Goal: Task Accomplishment & Management: Manage account settings

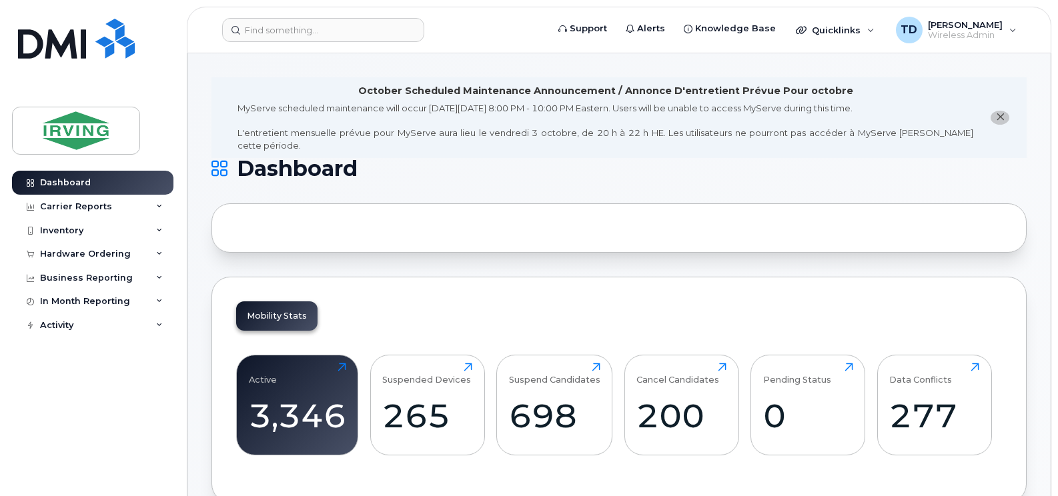
scroll to position [7, 0]
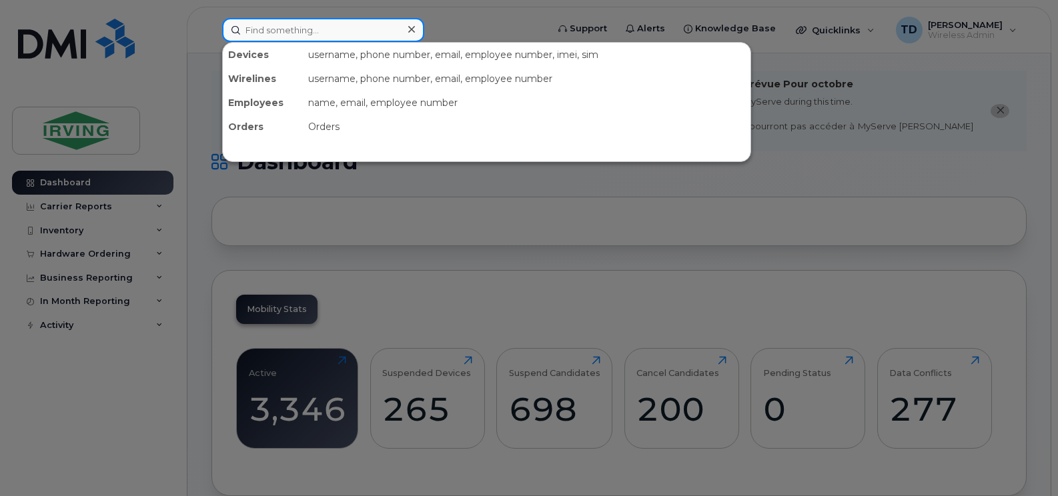
click at [309, 33] on input at bounding box center [323, 30] width 202 height 24
paste input "782-446-6927"
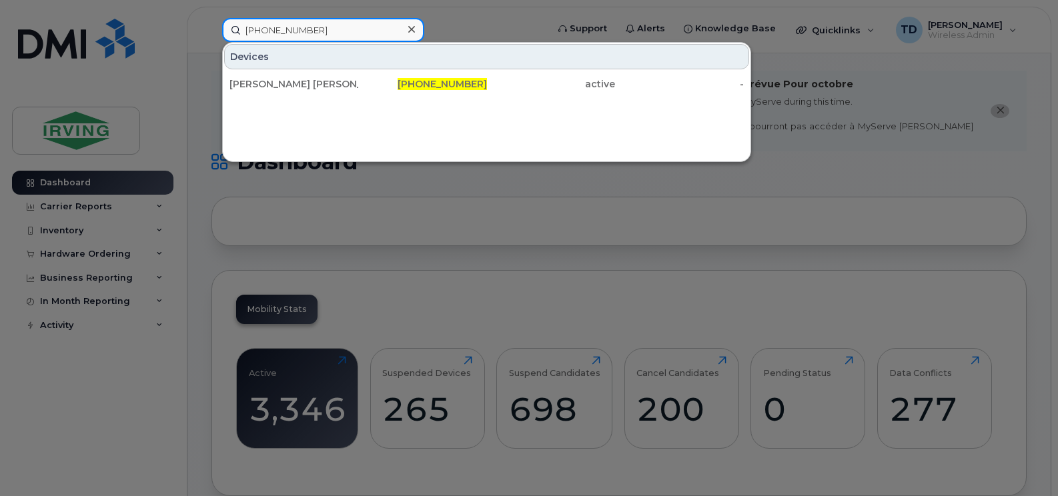
type input "782-446-6927"
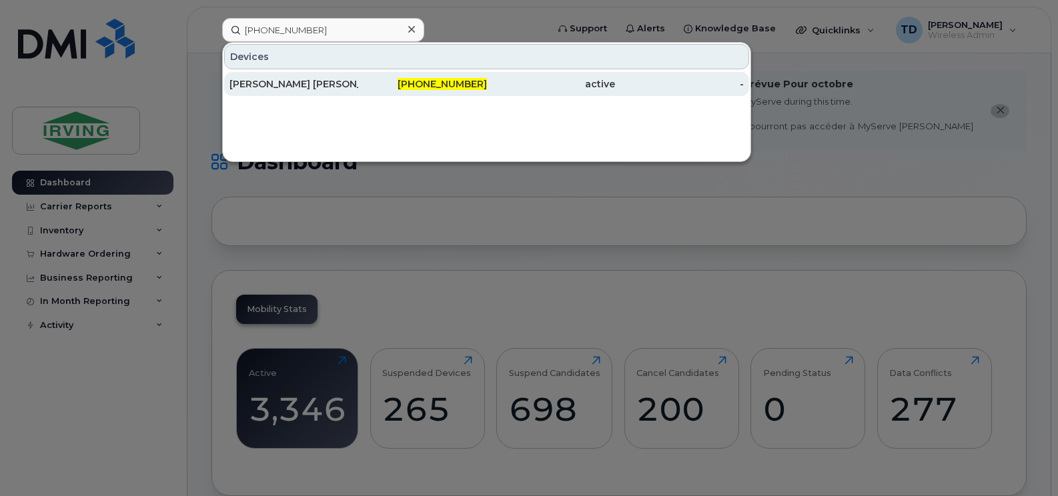
drag, startPoint x: 436, startPoint y: 83, endPoint x: 413, endPoint y: 86, distance: 22.8
click at [413, 86] on div "782-446-6927" at bounding box center [422, 83] width 129 height 13
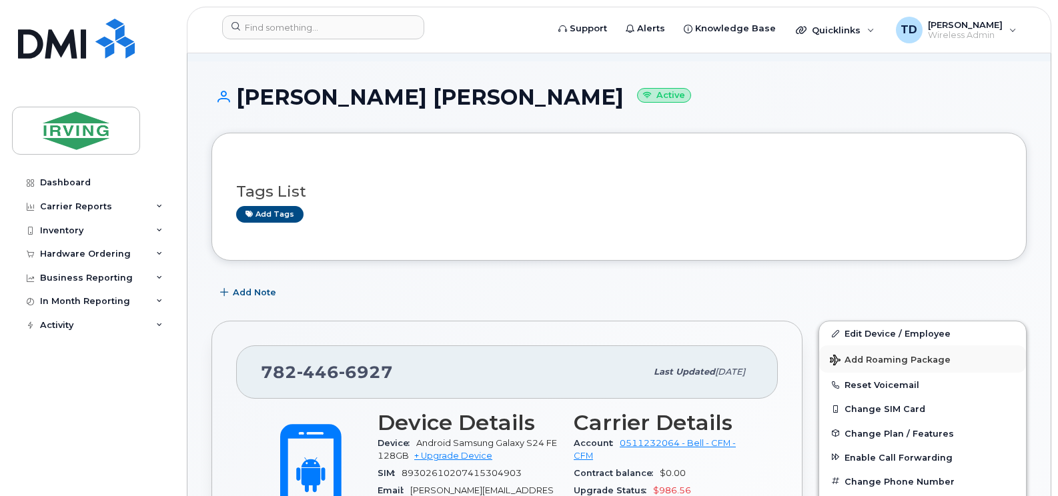
scroll to position [133, 0]
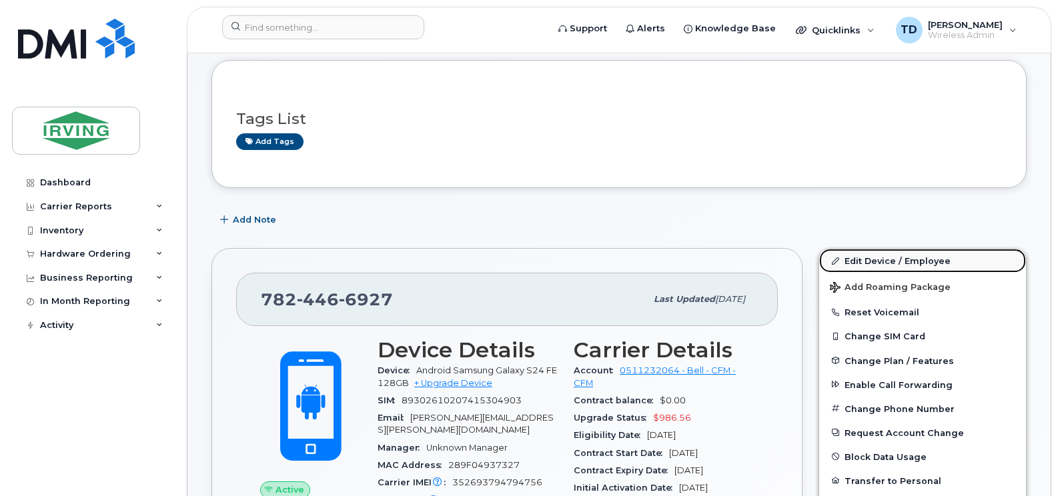
click at [885, 262] on link "Edit Device / Employee" at bounding box center [922, 261] width 207 height 24
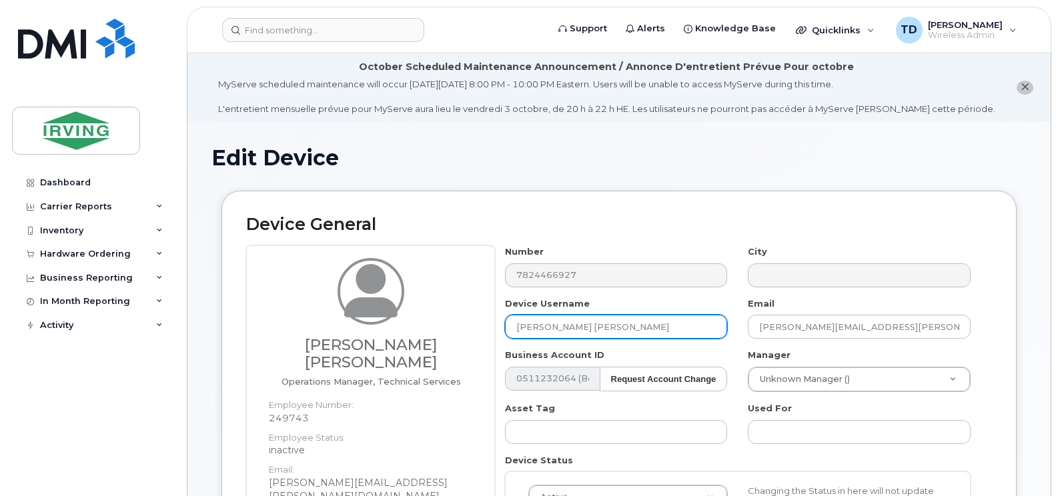
click at [585, 321] on input "[PERSON_NAME] [PERSON_NAME]" at bounding box center [616, 327] width 223 height 24
click at [584, 321] on input "[PERSON_NAME] [PERSON_NAME]" at bounding box center [616, 327] width 223 height 24
paste input "782-446-6927"
type input "782-446-6927"
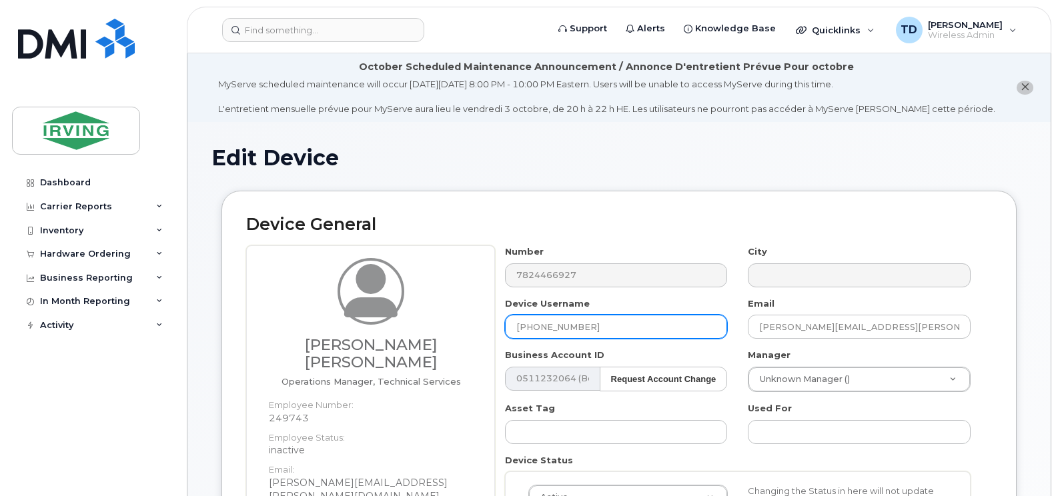
click at [589, 327] on input "782-446-6927" at bounding box center [616, 327] width 223 height 24
type input "m"
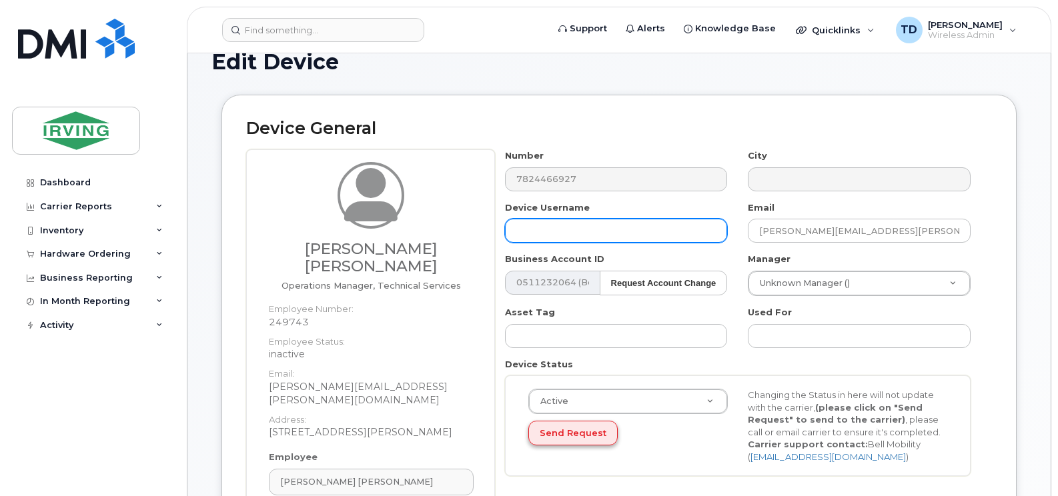
scroll to position [200, 0]
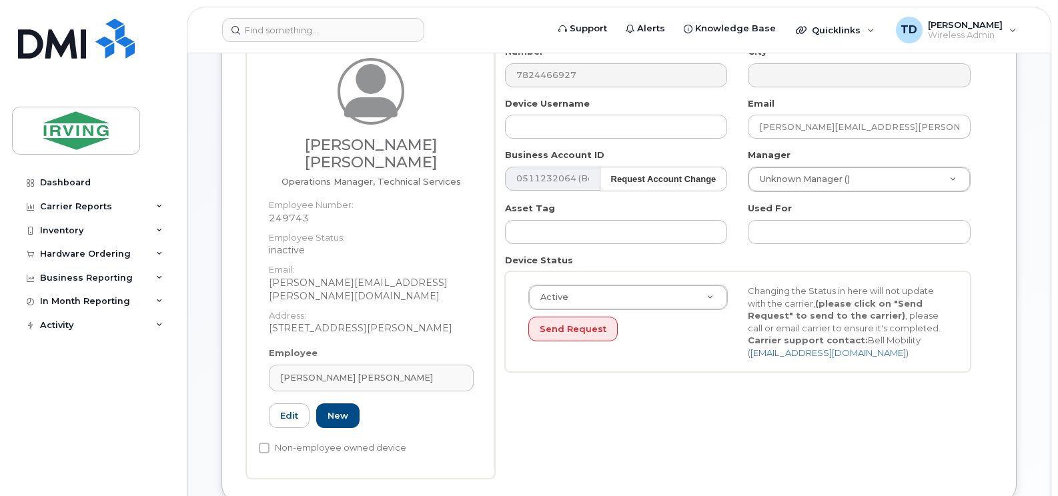
click at [315, 347] on div "Employee Connor Margeson Type first three symbols or more 249743 Edit New" at bounding box center [371, 393] width 225 height 93
click at [319, 371] on span "Connor Margeson" at bounding box center [356, 377] width 153 height 13
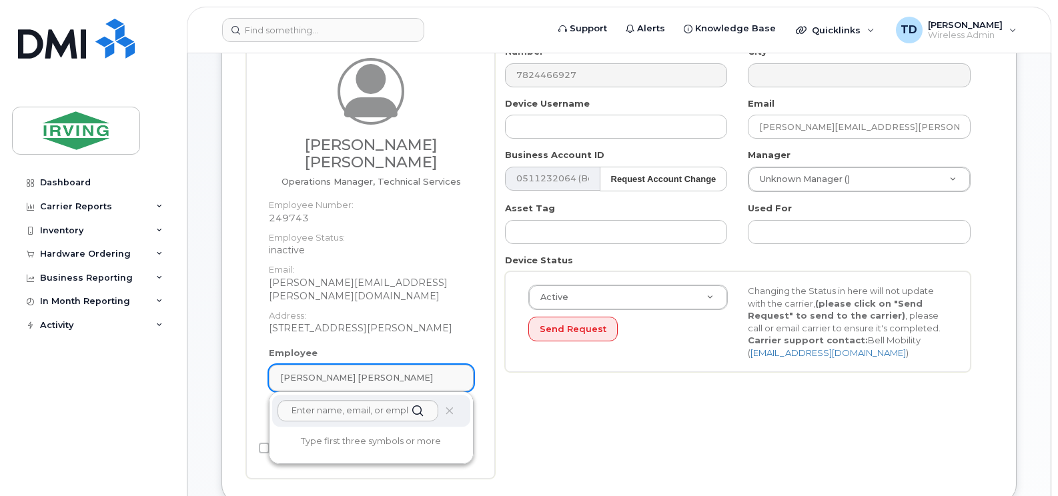
click at [319, 371] on span "Connor Margeson" at bounding box center [356, 377] width 153 height 13
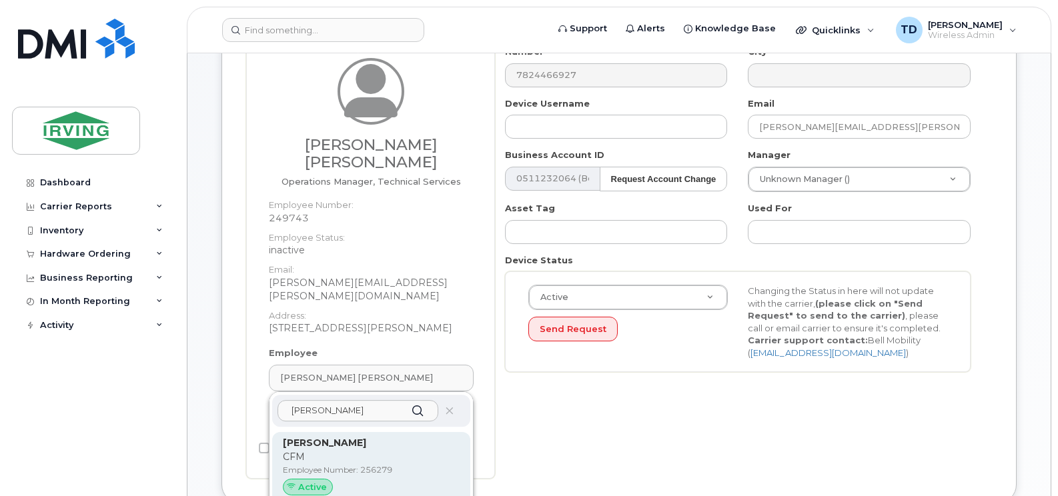
type input "MATTHEW SKINNER"
click at [344, 437] on strong "Matthew Skinner" at bounding box center [324, 443] width 83 height 12
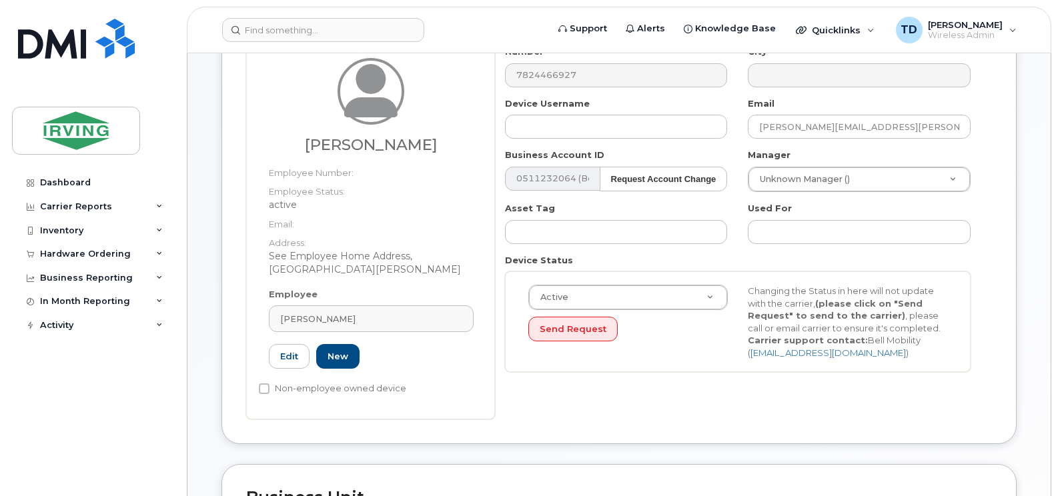
type input "256279"
type input "Matthew Skinner"
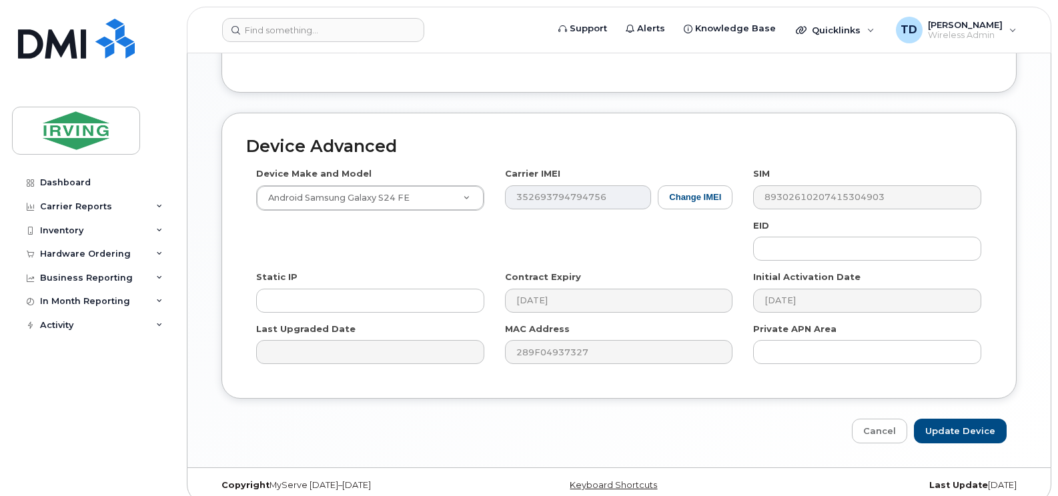
scroll to position [782, 0]
click at [966, 418] on input "Update Device" at bounding box center [960, 430] width 93 height 25
type input "Saving..."
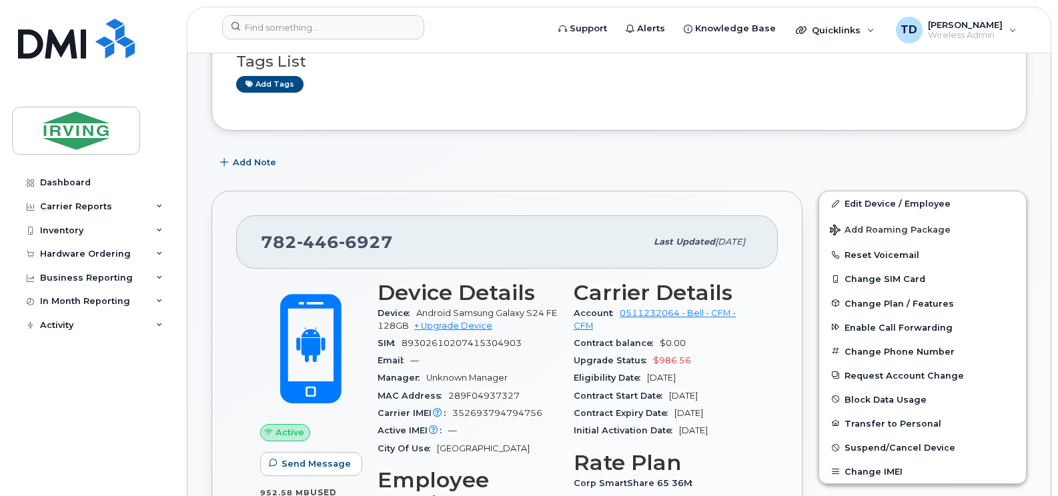
scroll to position [267, 0]
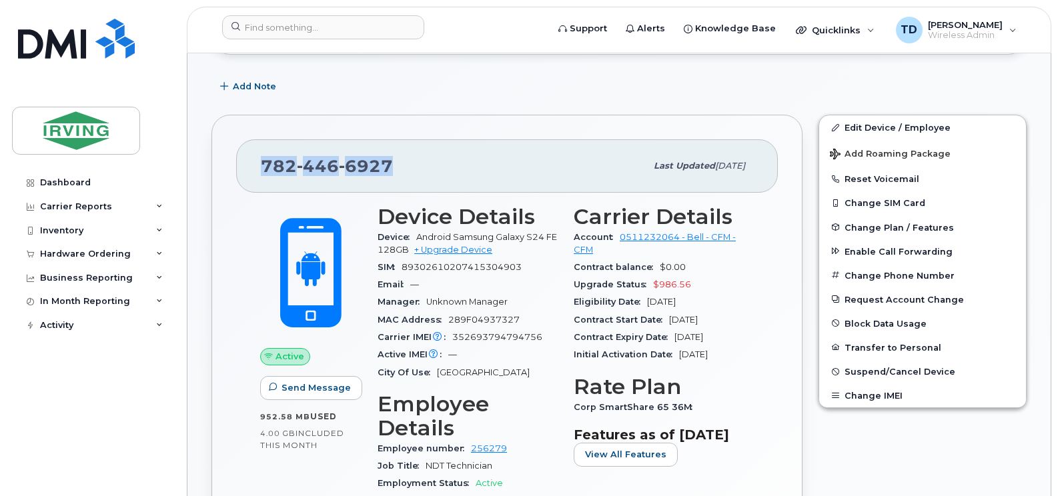
drag, startPoint x: 264, startPoint y: 163, endPoint x: 399, endPoint y: 173, distance: 135.0
click at [399, 173] on div "[PHONE_NUMBER]" at bounding box center [453, 166] width 385 height 28
click at [919, 277] on button "Change Phone Number" at bounding box center [922, 275] width 207 height 24
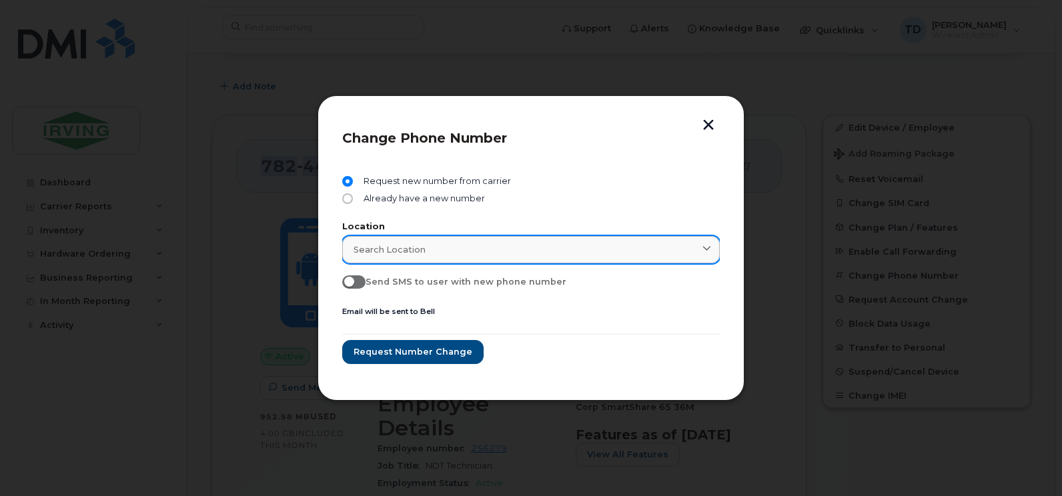
click at [581, 239] on link "Search location" at bounding box center [530, 249] width 377 height 27
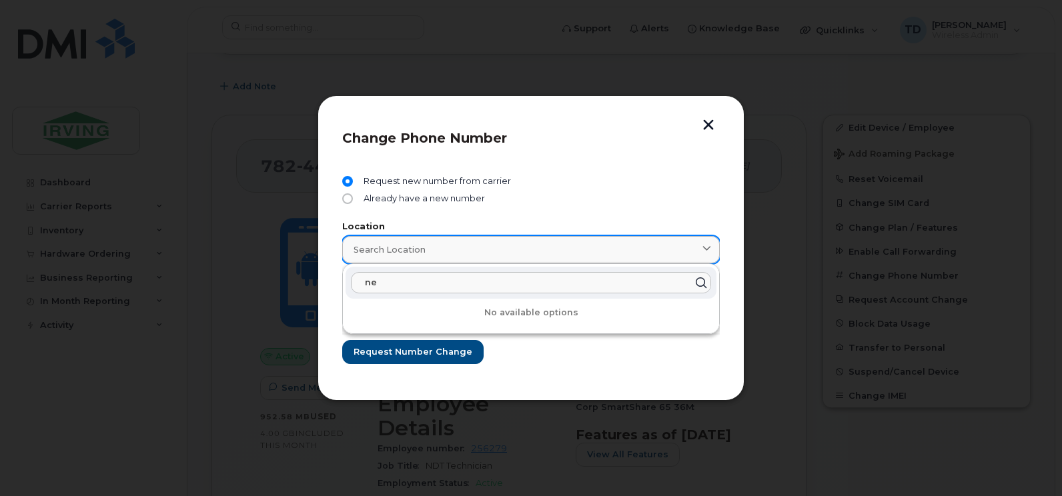
type input "n"
click at [443, 289] on input "text" at bounding box center [531, 282] width 360 height 21
type input "n"
click at [471, 273] on input "text" at bounding box center [531, 282] width 360 height 21
type input "s"
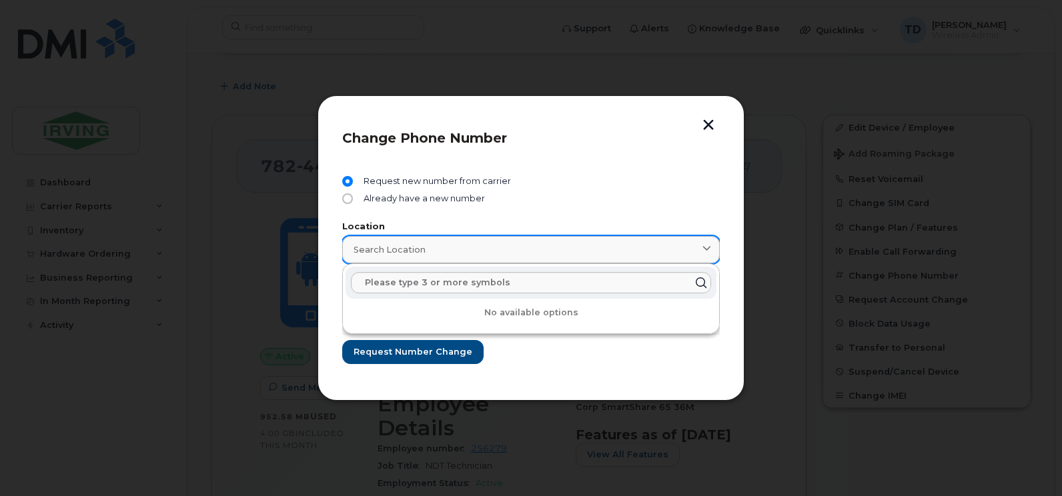
click at [454, 246] on div "Search location" at bounding box center [530, 249] width 355 height 13
type input "s"
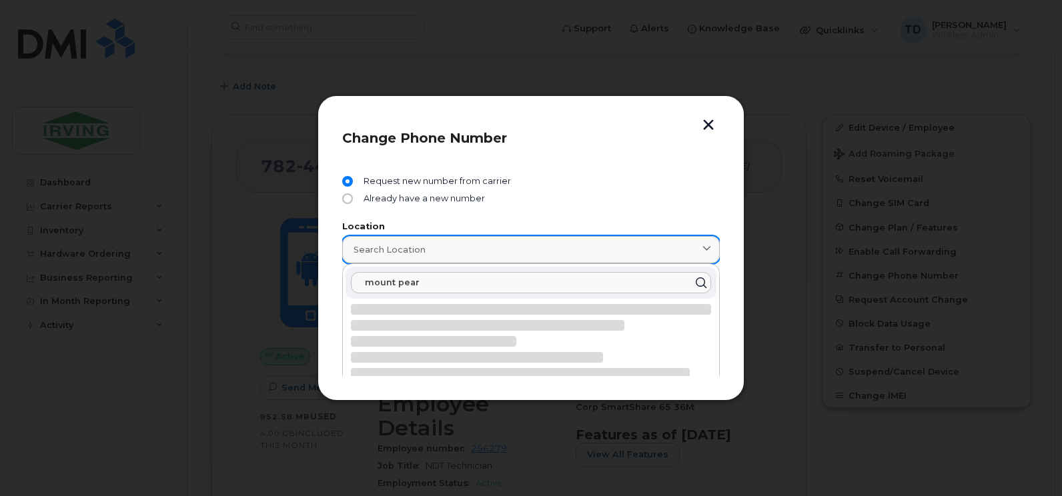
type input "mount pearl"
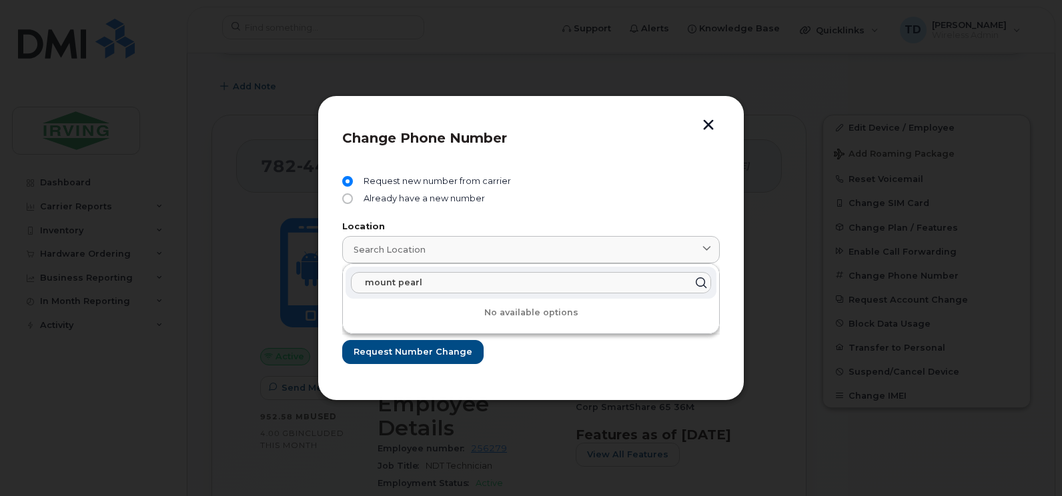
click at [481, 288] on input "mount pearl" at bounding box center [531, 282] width 360 height 21
click at [701, 287] on icon at bounding box center [700, 282] width 19 height 19
click at [490, 254] on div "Search location" at bounding box center [530, 249] width 355 height 13
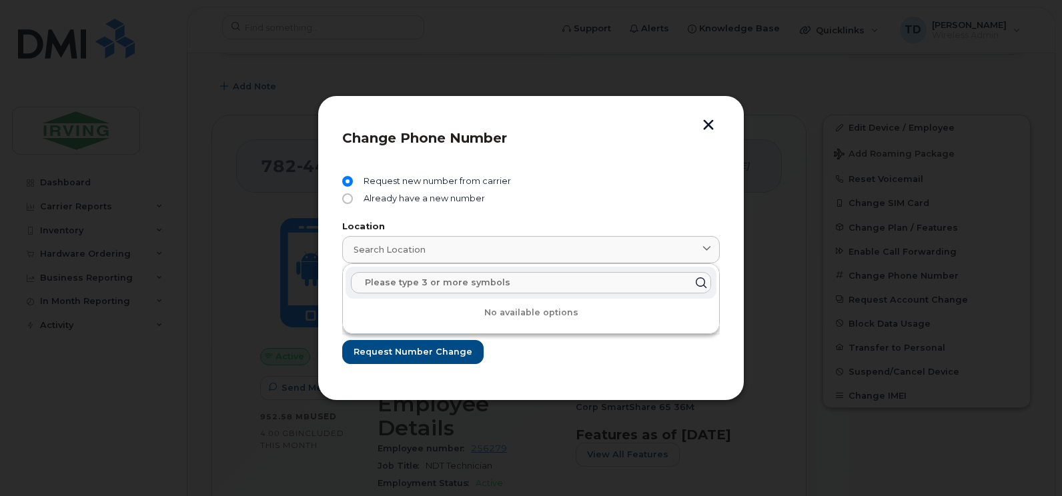
click at [494, 277] on input "text" at bounding box center [531, 282] width 360 height 21
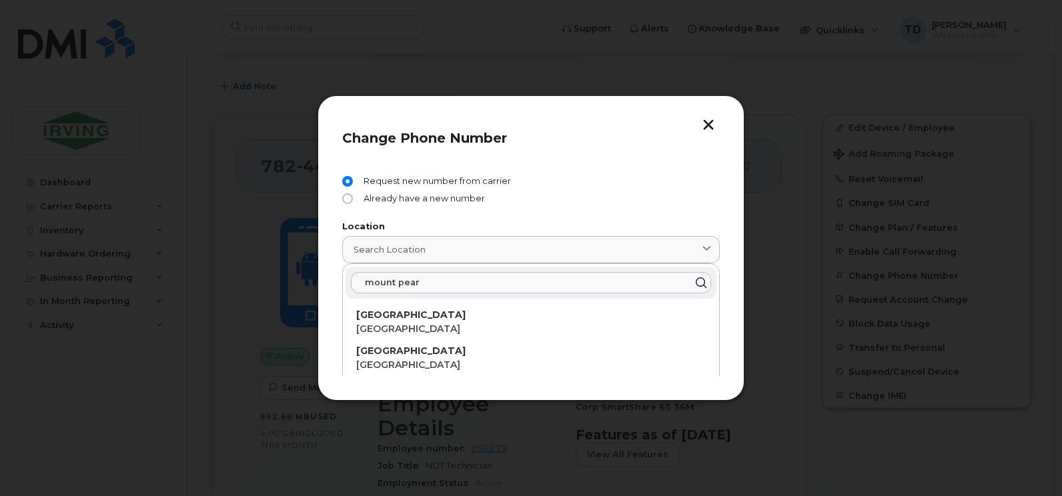
type input "mount pearl"
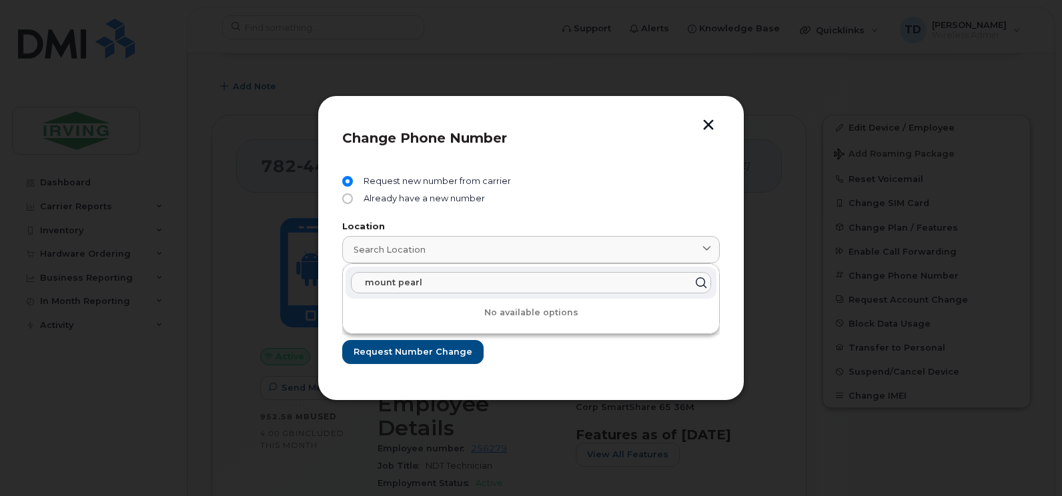
click at [342, 340] on button "Request number change" at bounding box center [412, 352] width 141 height 24
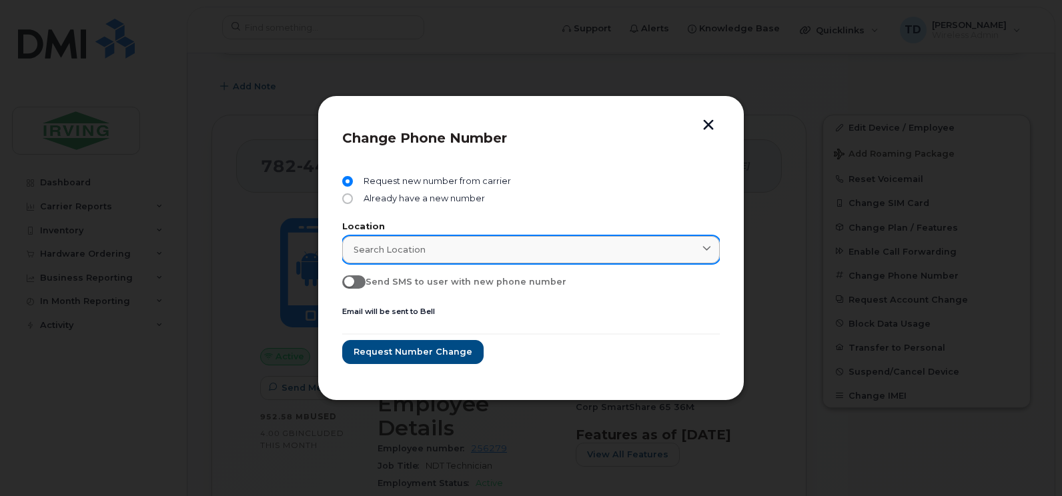
click at [487, 246] on div "Search location" at bounding box center [530, 249] width 355 height 13
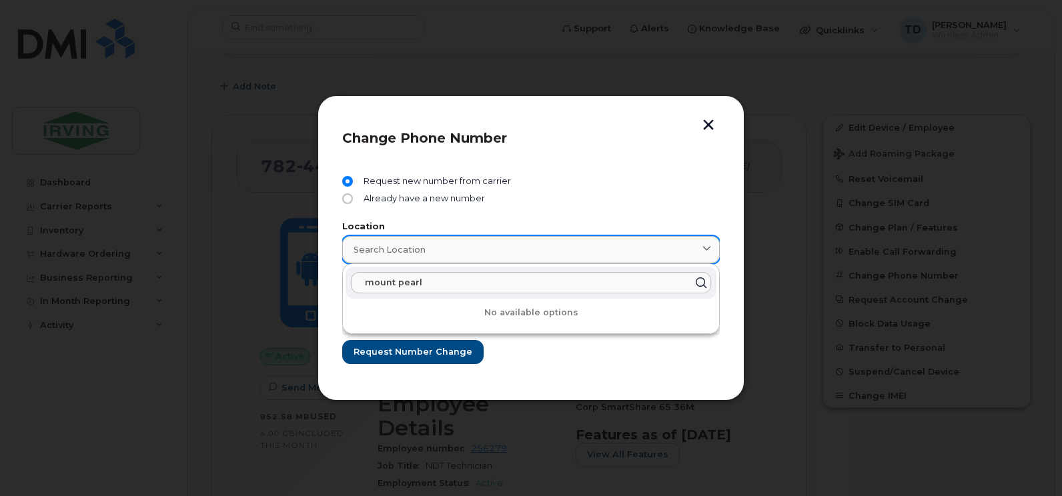
click at [404, 244] on span "Search location" at bounding box center [389, 249] width 72 height 13
click at [628, 251] on div "Search location" at bounding box center [530, 249] width 355 height 13
click at [485, 285] on input "mount pearl" at bounding box center [531, 282] width 360 height 21
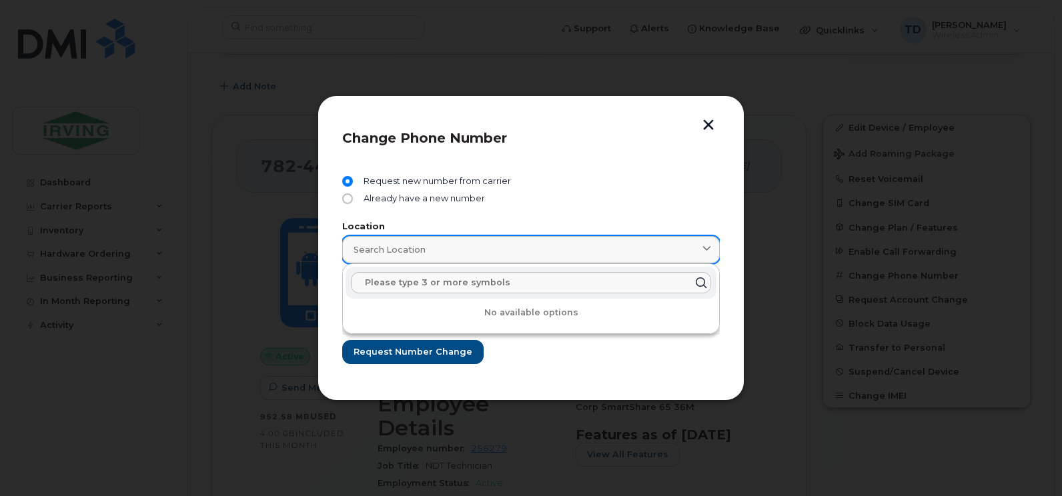
click at [441, 253] on div "Search location" at bounding box center [530, 249] width 355 height 13
click at [487, 289] on input "text" at bounding box center [531, 282] width 360 height 21
click at [705, 250] on icon at bounding box center [706, 249] width 9 height 9
type input "n"
click at [425, 259] on link "Search location" at bounding box center [530, 249] width 377 height 27
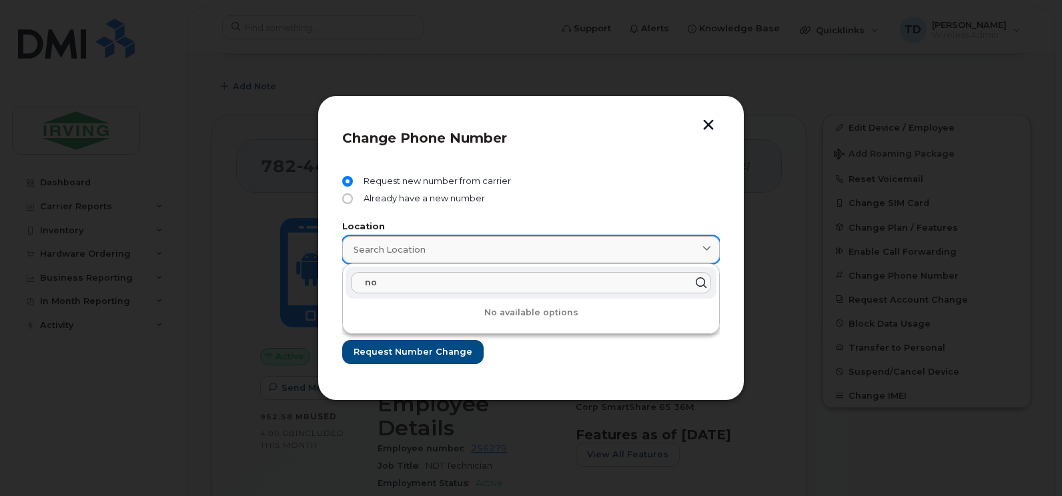
type input "n"
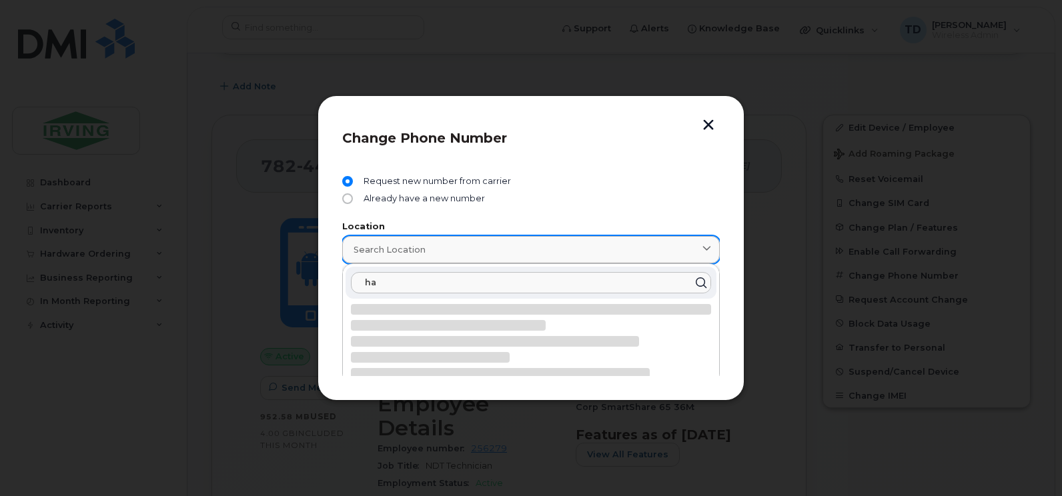
type input "h"
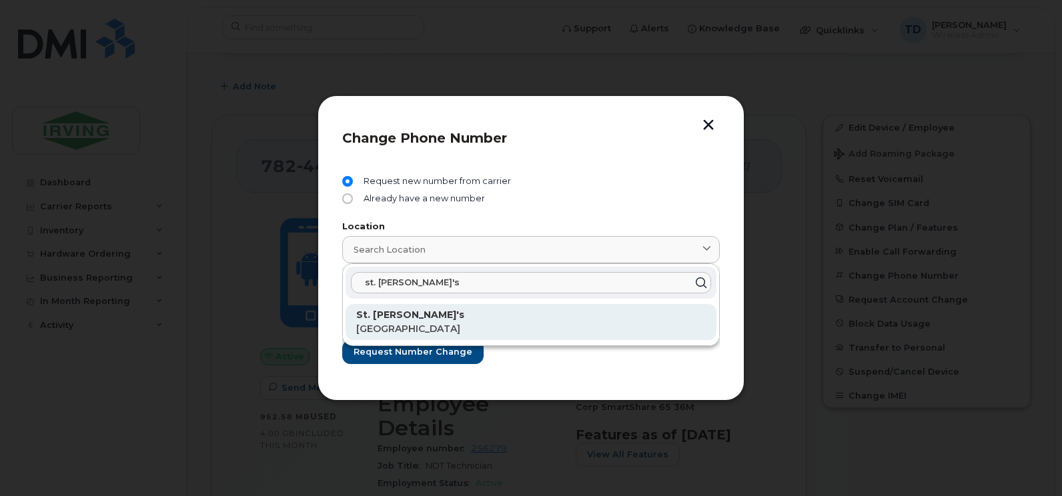
type input "st. john's"
click at [393, 320] on strong "St. John's" at bounding box center [410, 315] width 108 height 12
type input "St. John's"
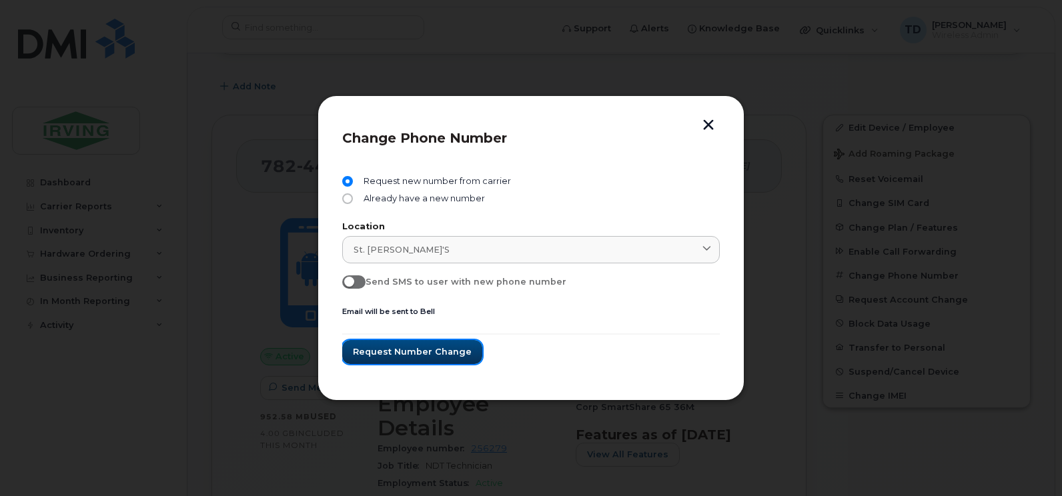
click at [413, 348] on span "Request number change" at bounding box center [412, 351] width 119 height 13
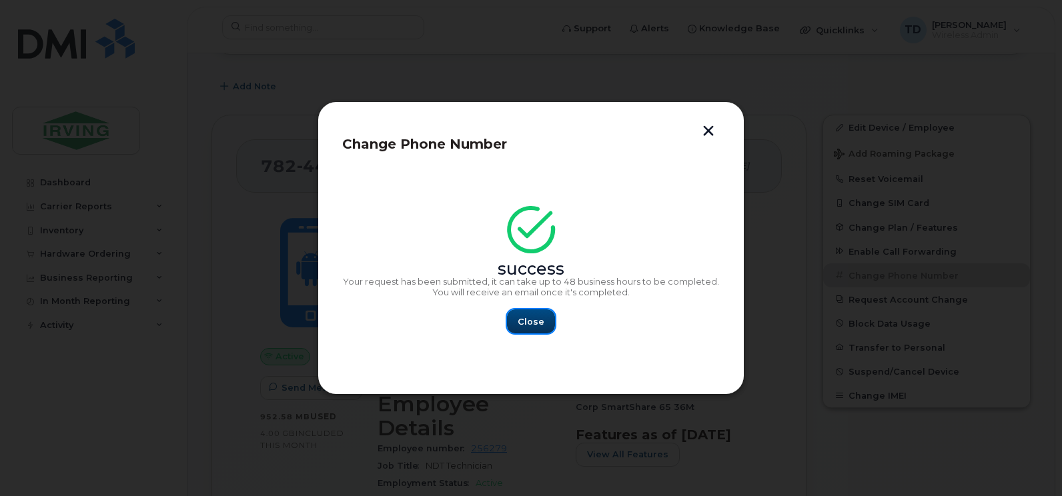
click at [524, 320] on span "Close" at bounding box center [530, 321] width 27 height 13
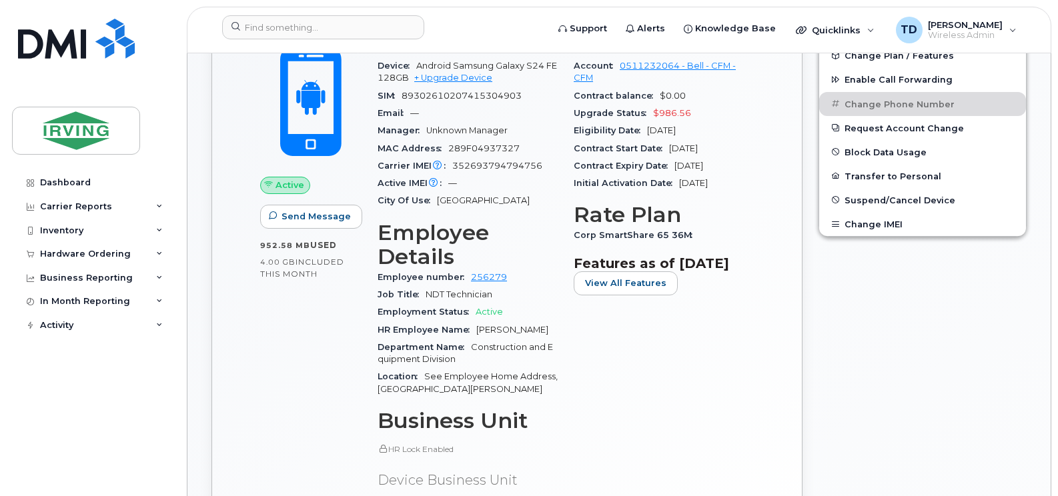
scroll to position [267, 0]
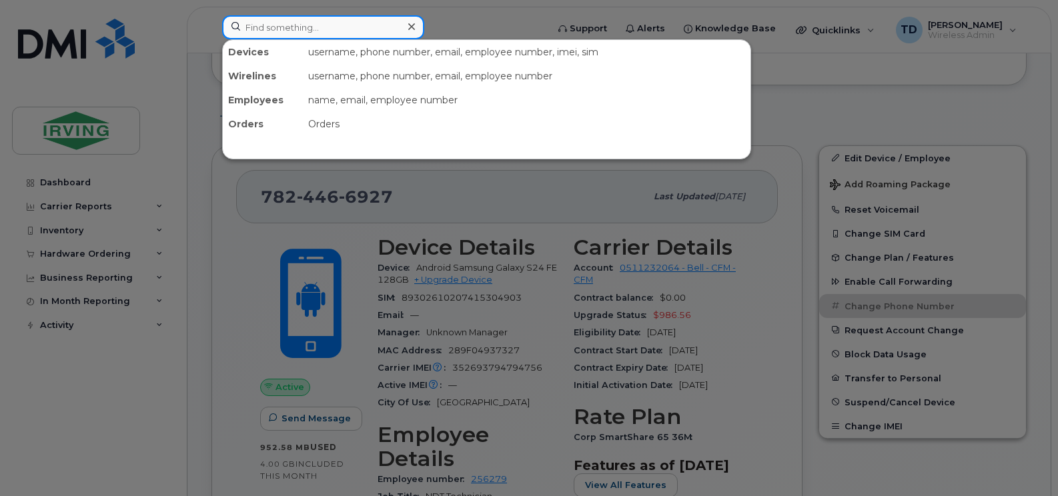
click at [345, 28] on input at bounding box center [323, 27] width 202 height 24
paste input "[PHONE_NUMBER]"
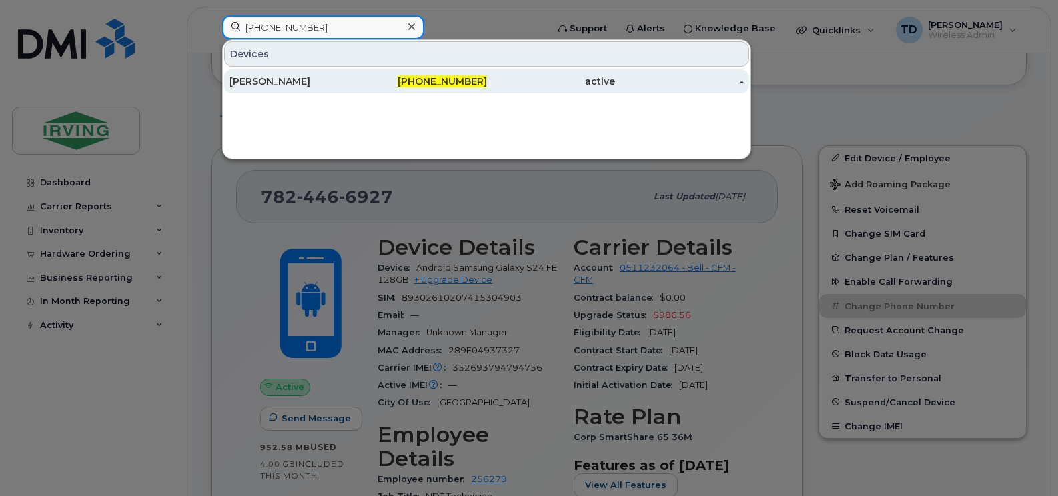
type input "[PHONE_NUMBER]"
click at [441, 88] on div "[PHONE_NUMBER]" at bounding box center [422, 81] width 129 height 24
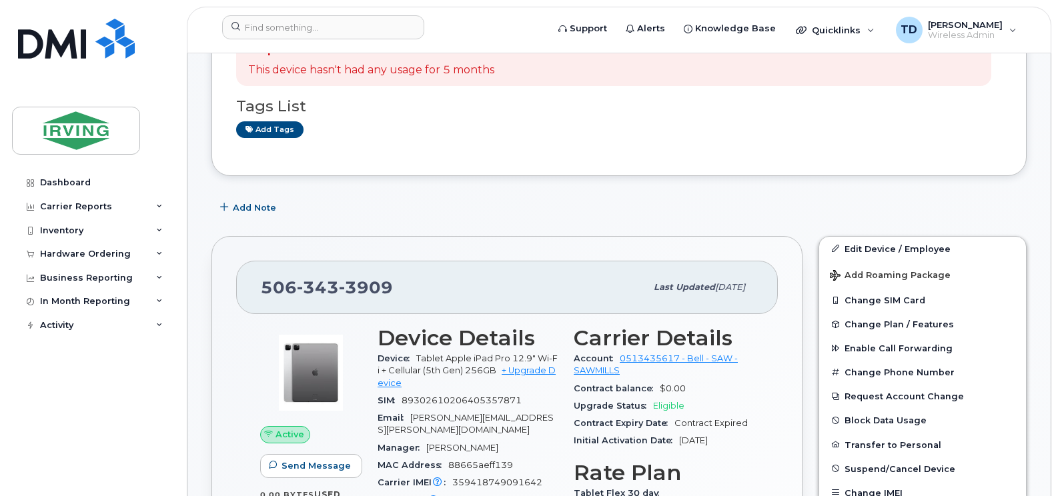
scroll to position [333, 0]
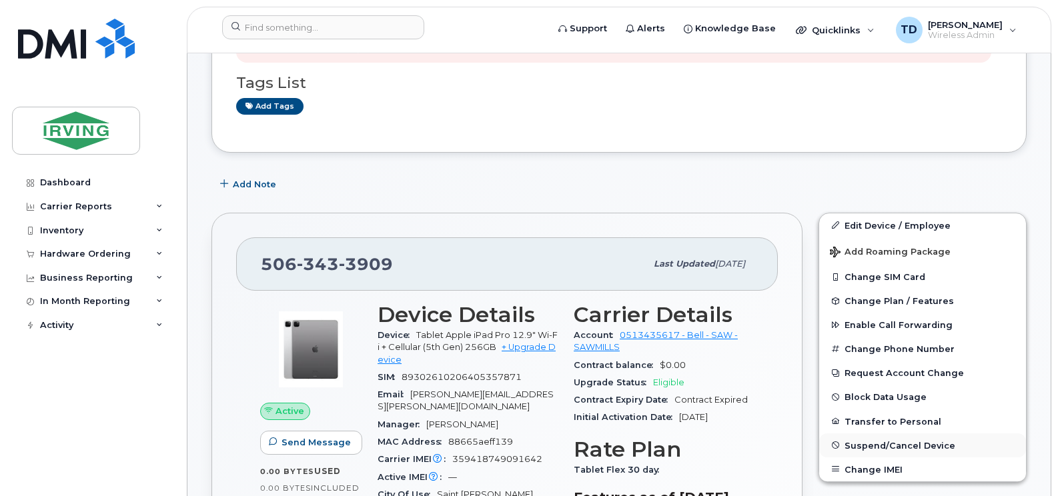
click at [918, 447] on span "Suspend/Cancel Device" at bounding box center [899, 445] width 111 height 10
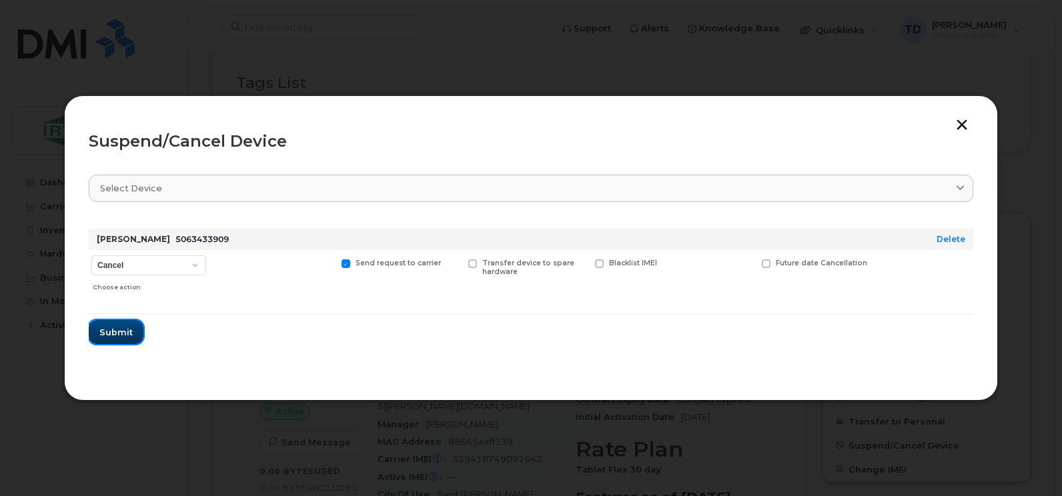
click at [113, 335] on span "Submit" at bounding box center [115, 332] width 33 height 13
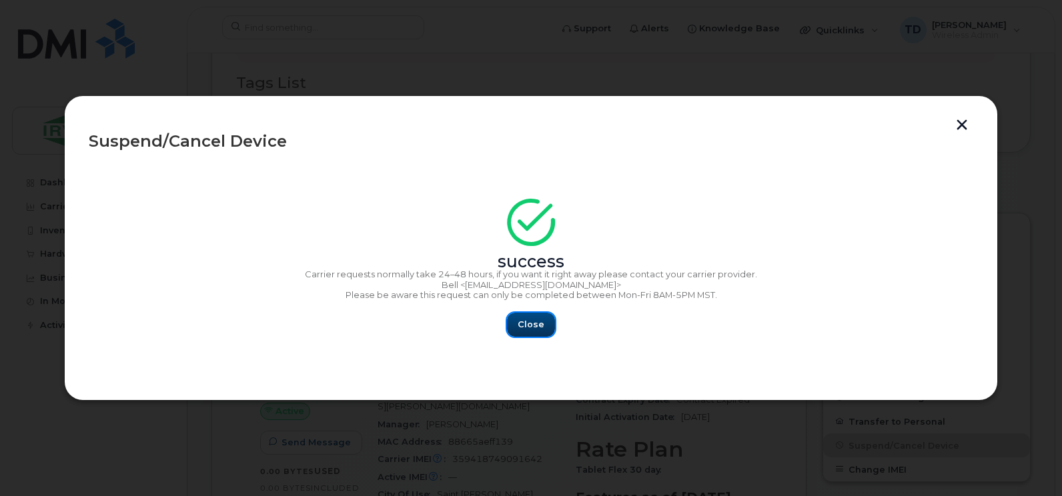
click at [523, 323] on span "Close" at bounding box center [530, 324] width 27 height 13
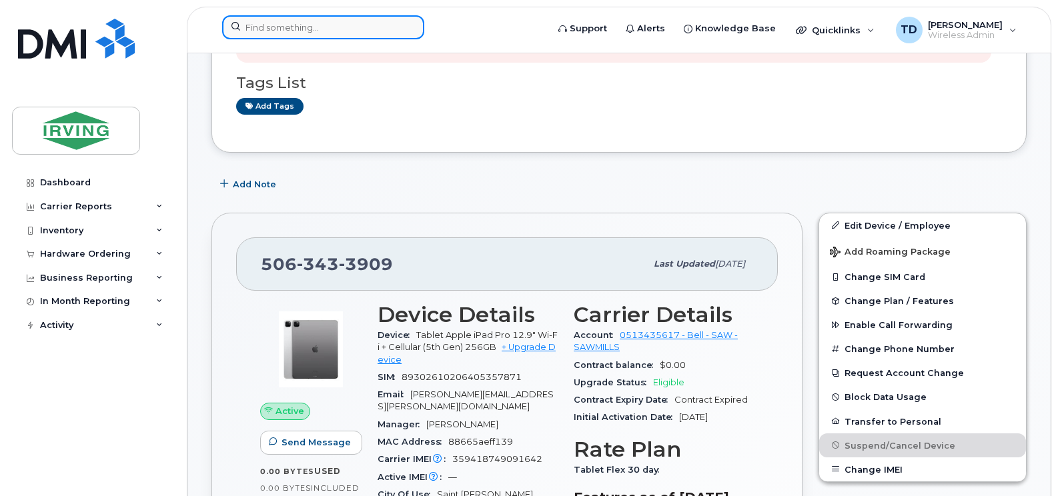
click at [309, 17] on input at bounding box center [323, 27] width 202 height 24
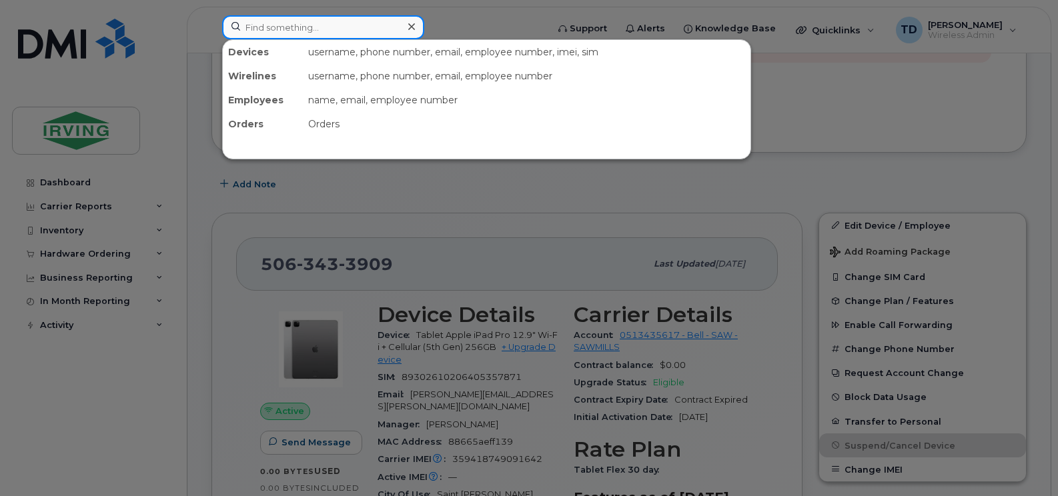
paste input "506-343-5352"
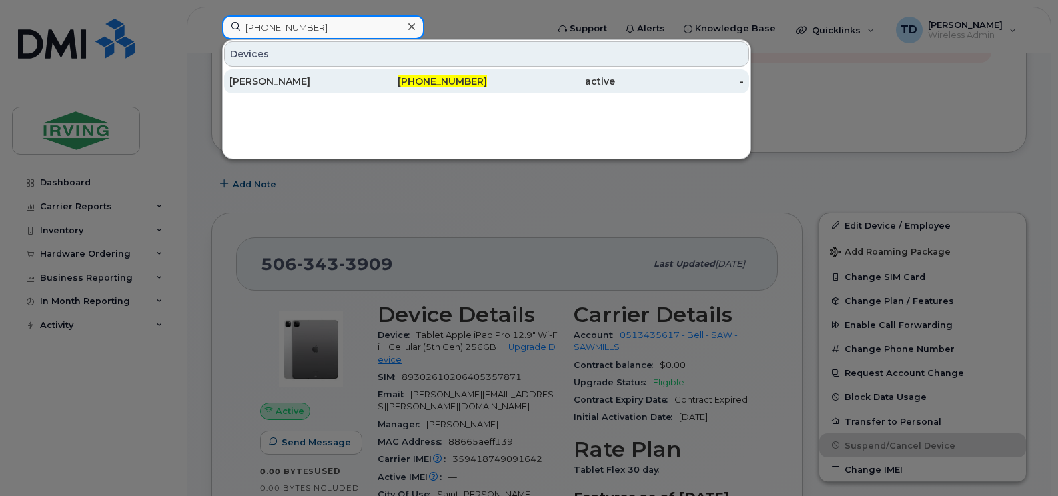
type input "506-343-5352"
click at [442, 82] on span "506-343-5352" at bounding box center [441, 81] width 89 height 12
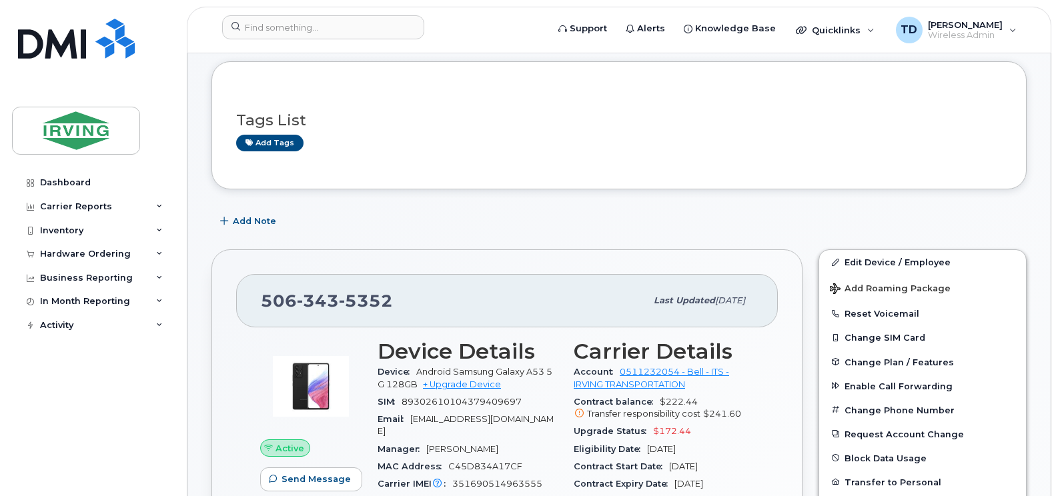
scroll to position [133, 0]
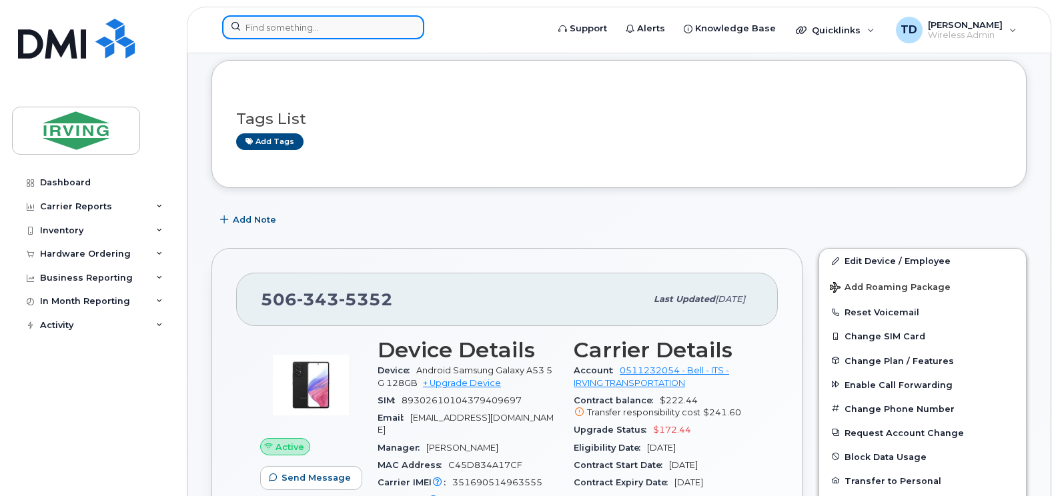
click at [369, 29] on input at bounding box center [323, 27] width 202 height 24
paste input "5062710907"
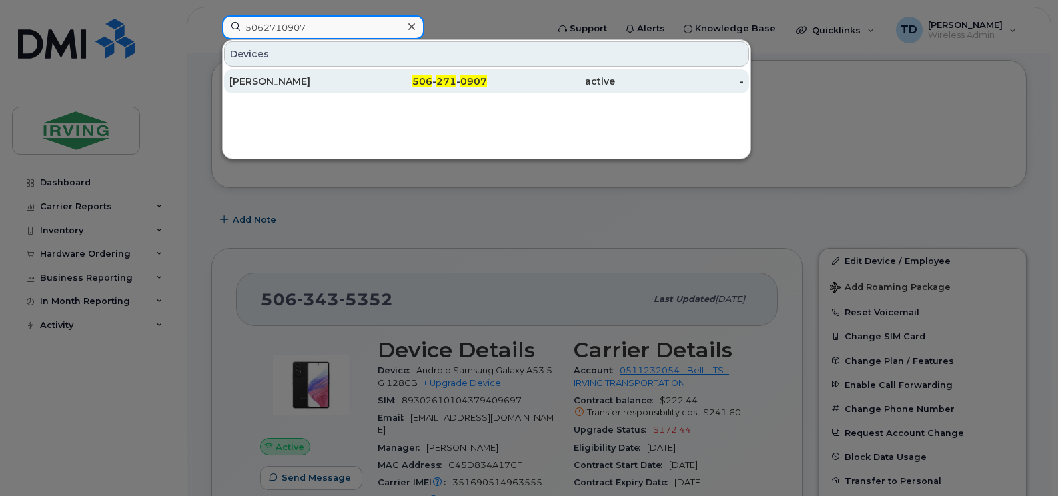
type input "5062710907"
click at [431, 87] on div "506 - 271 - 0907" at bounding box center [422, 81] width 129 height 13
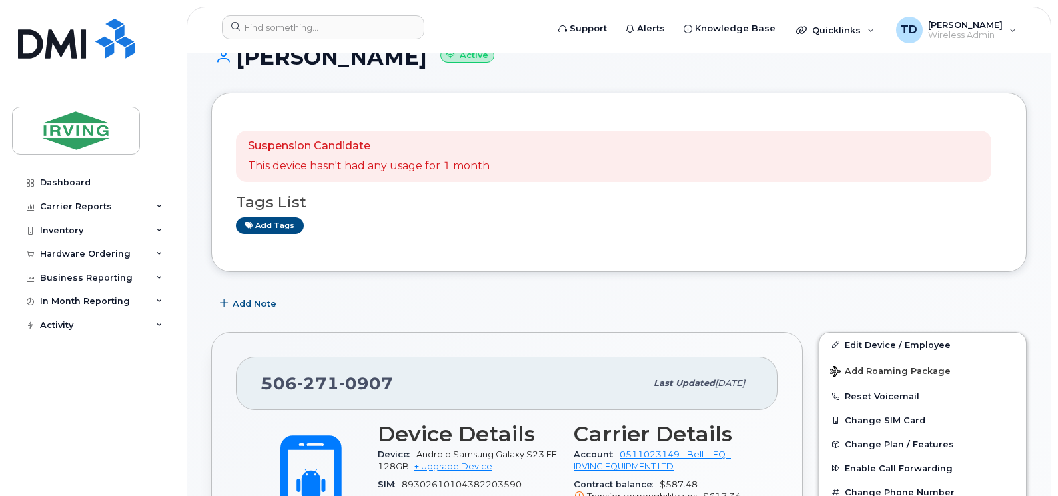
scroll to position [133, 0]
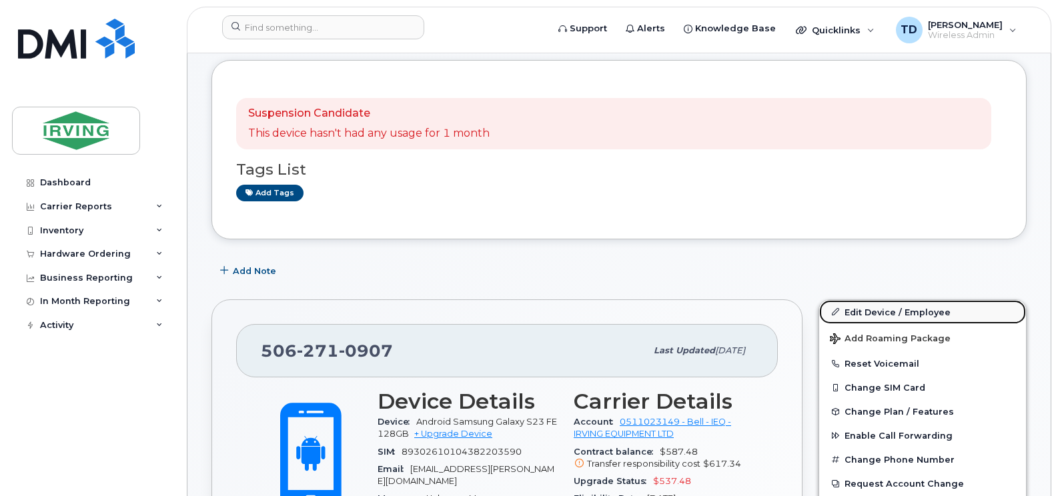
click at [879, 313] on link "Edit Device / Employee" at bounding box center [922, 312] width 207 height 24
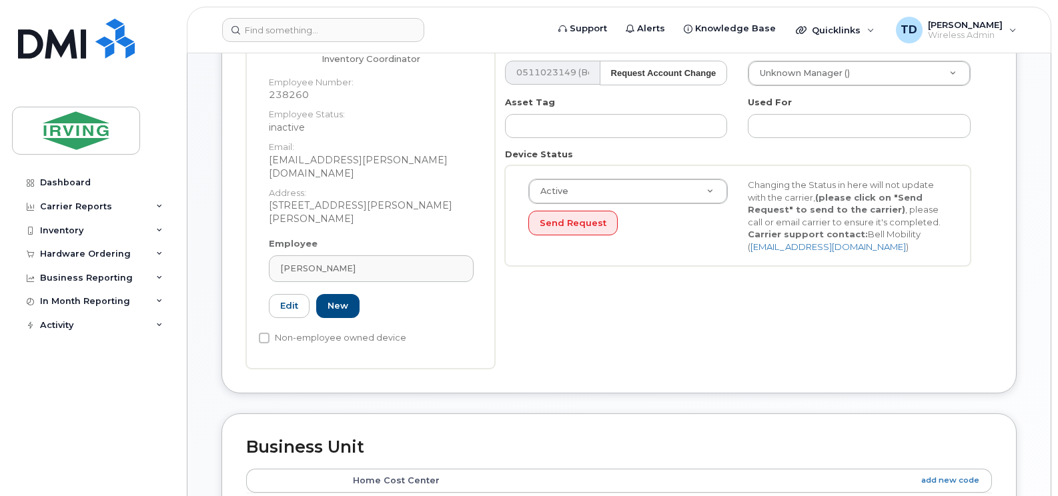
scroll to position [333, 0]
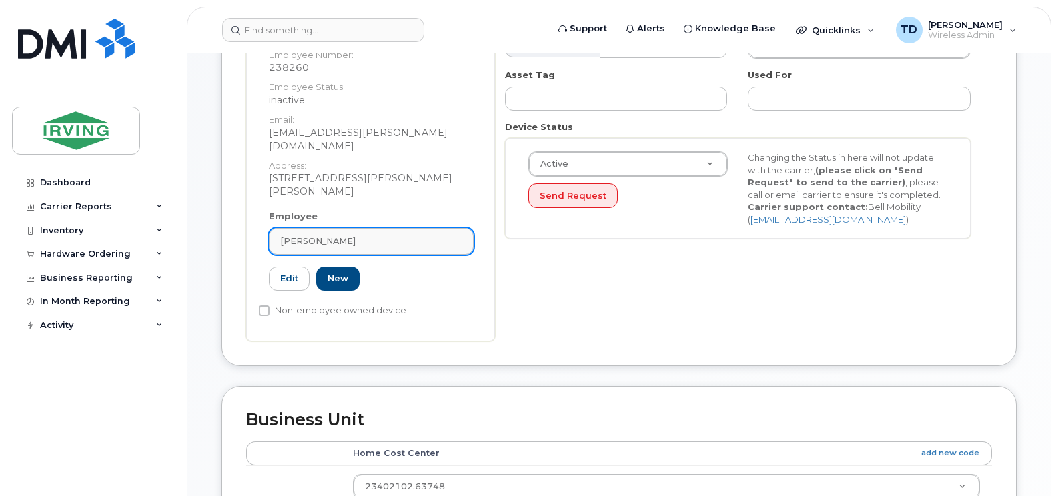
click at [325, 235] on span "[PERSON_NAME]" at bounding box center [317, 241] width 75 height 13
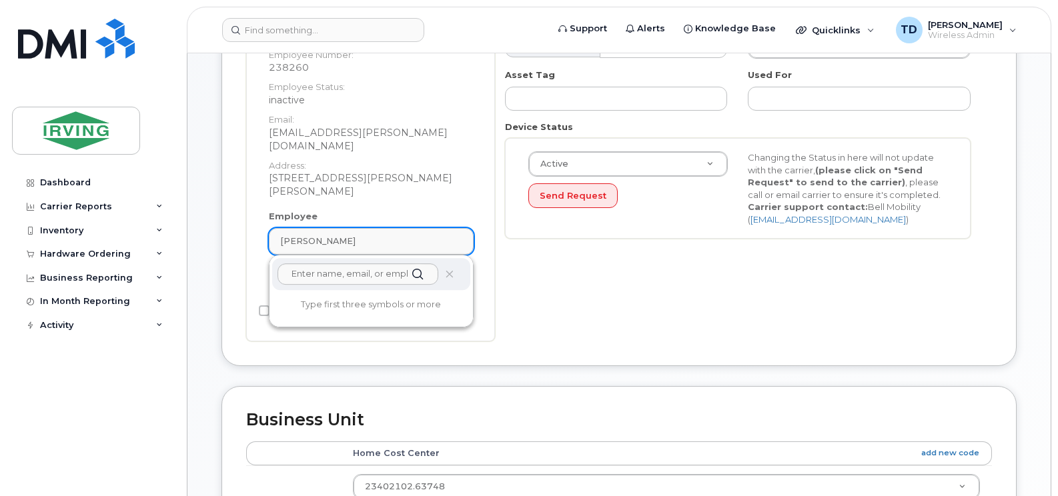
click at [325, 235] on span "[PERSON_NAME]" at bounding box center [317, 241] width 75 height 13
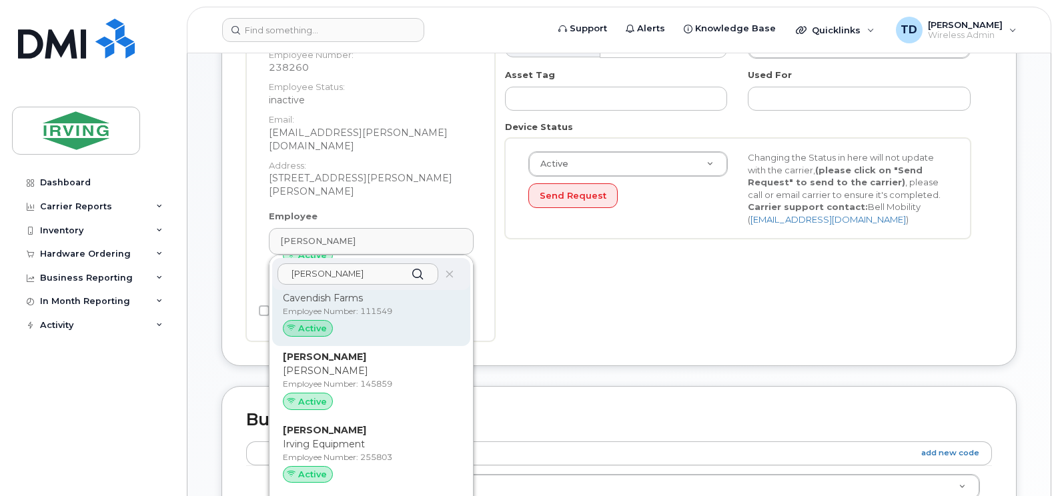
scroll to position [600, 0]
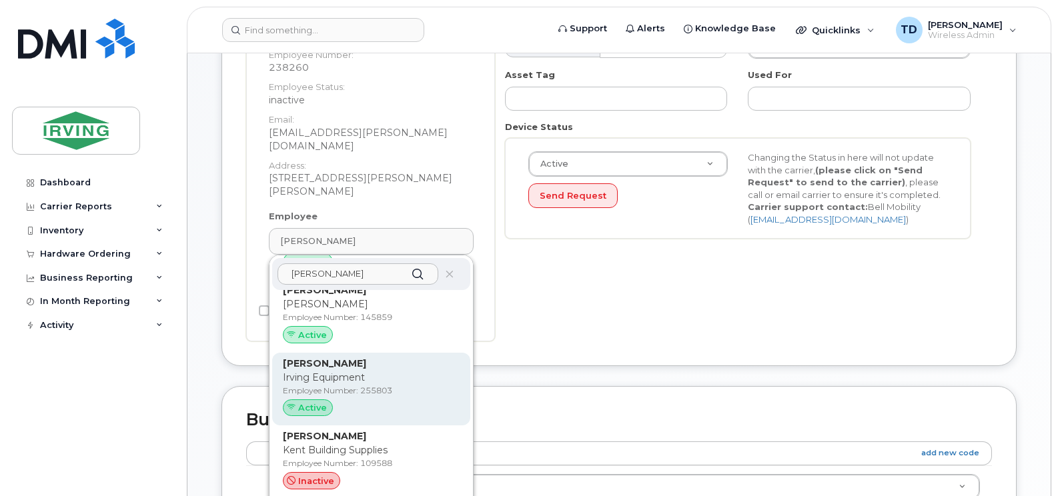
type input "[PERSON_NAME]"
click at [353, 357] on strong "[PERSON_NAME]" at bounding box center [324, 363] width 83 height 12
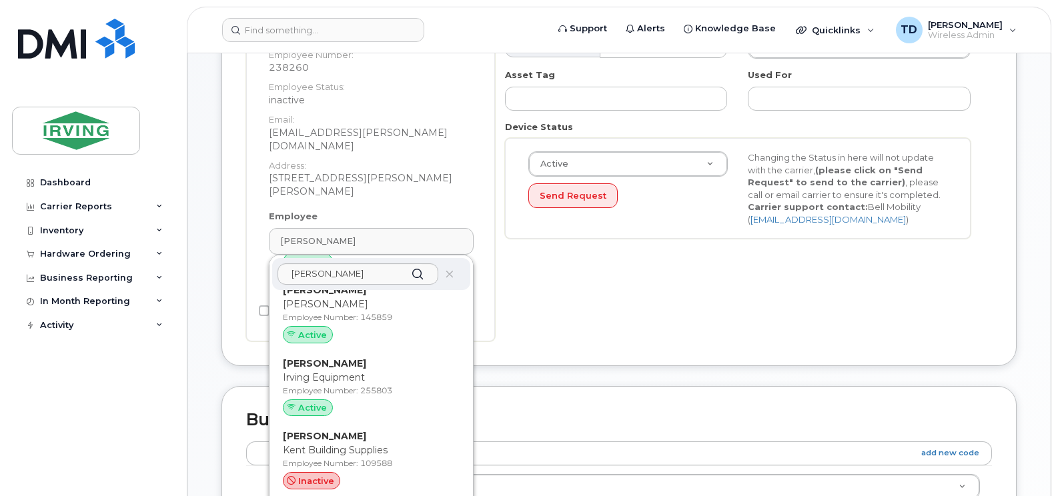
type input "255803"
type input "[PERSON_NAME]"
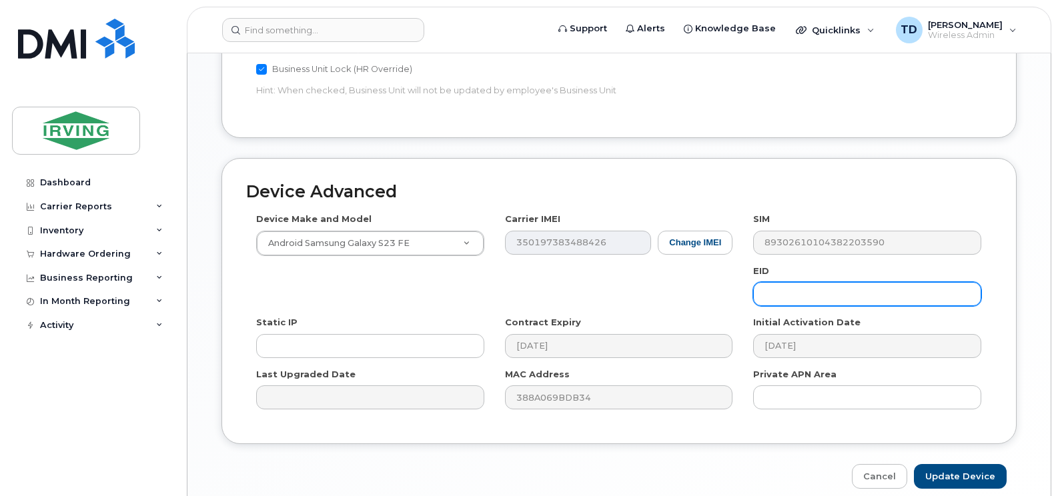
scroll to position [782, 0]
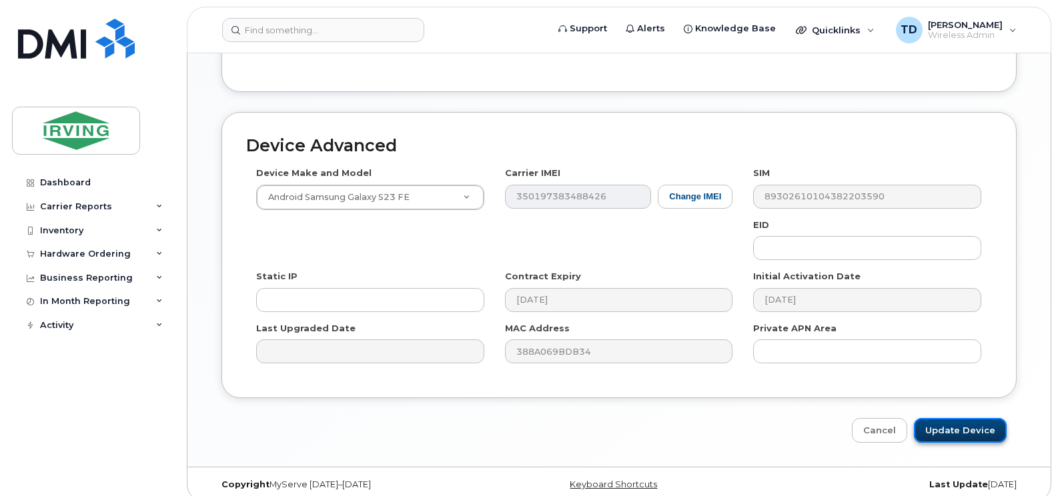
click at [968, 419] on input "Update Device" at bounding box center [960, 430] width 93 height 25
type input "Saving..."
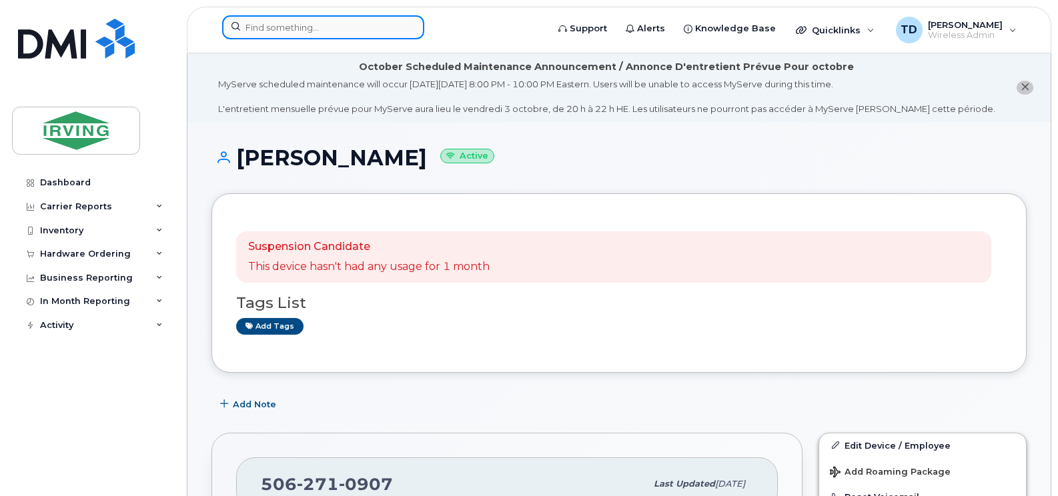
click at [353, 34] on input at bounding box center [323, 27] width 202 height 24
paste input "[PHONE_NUMBER]"
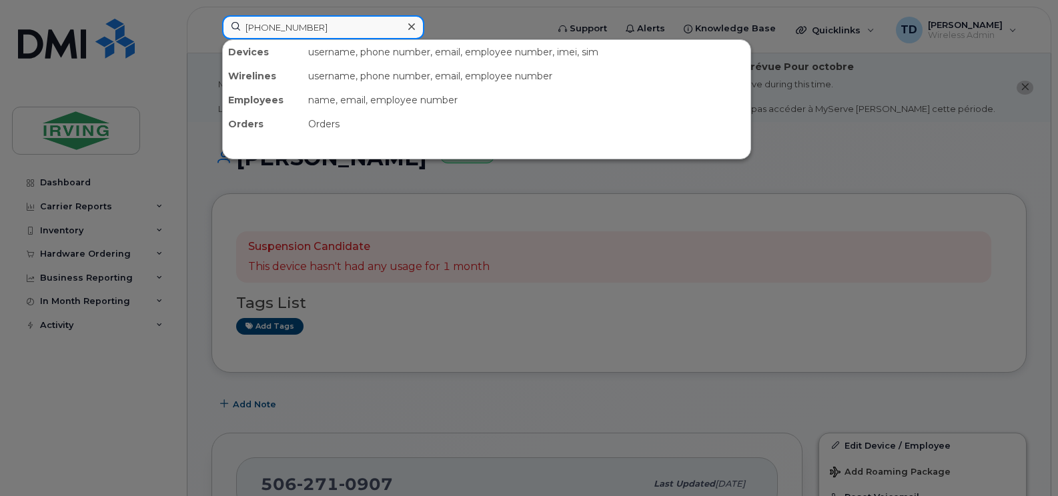
type input "[PHONE_NUMBER]"
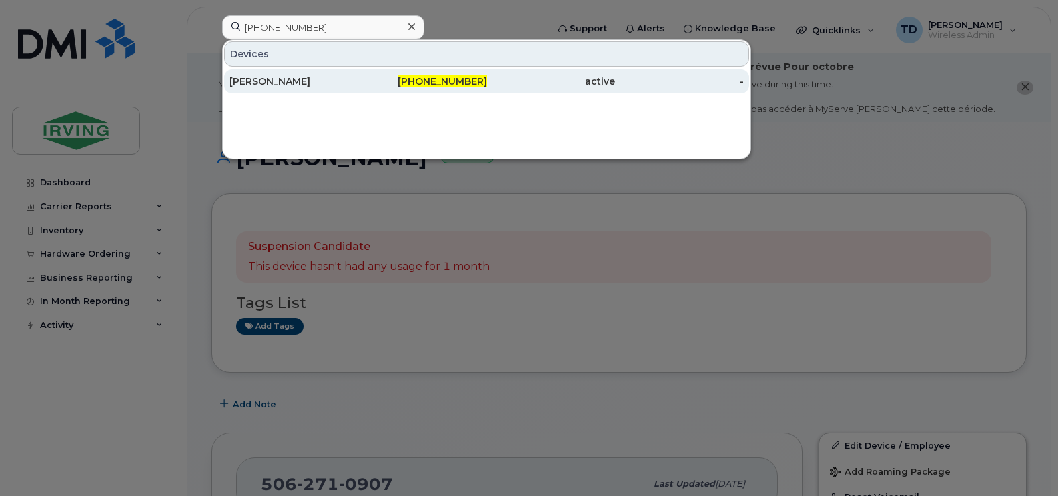
click at [422, 82] on span "[PHONE_NUMBER]" at bounding box center [441, 81] width 89 height 12
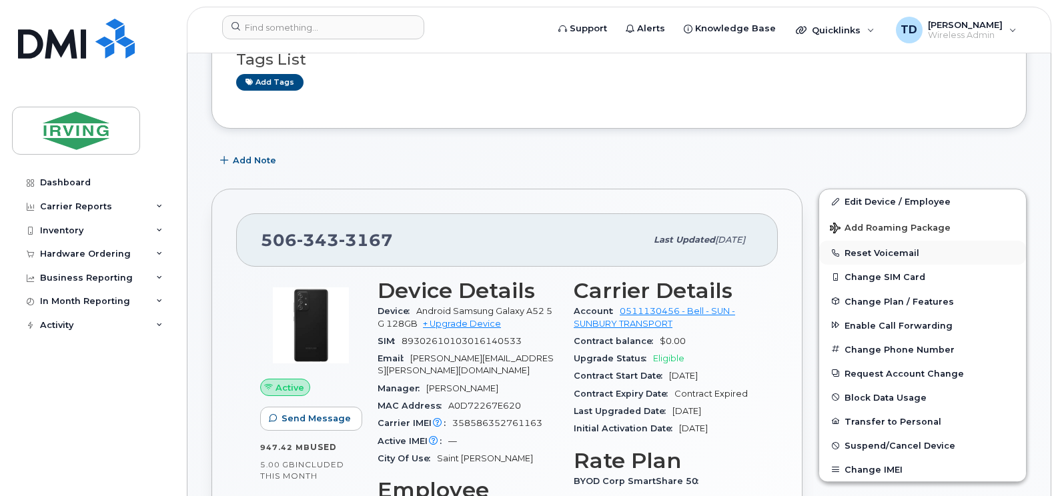
scroll to position [200, 0]
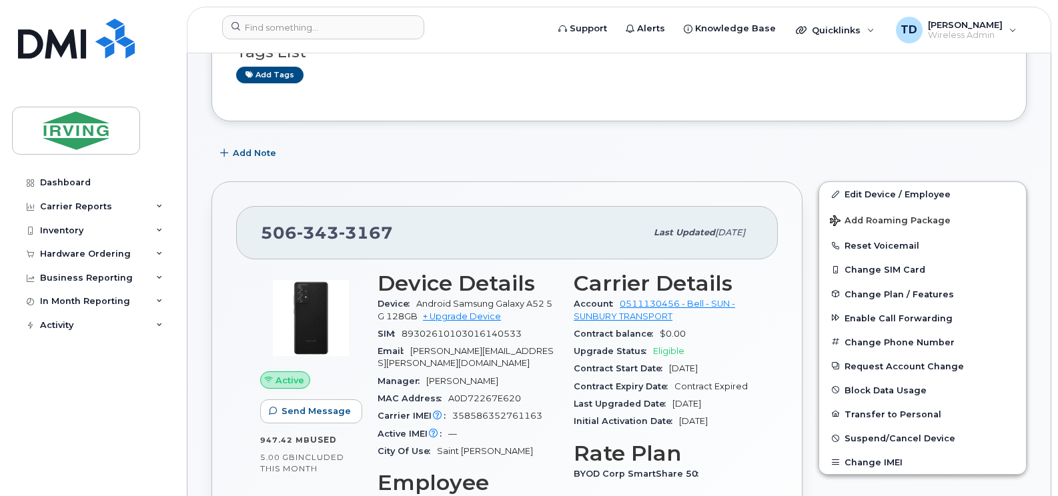
click at [483, 157] on div "Add Note" at bounding box center [618, 153] width 815 height 24
drag, startPoint x: 69, startPoint y: 179, endPoint x: 5, endPoint y: 196, distance: 66.1
click at [69, 179] on div "Dashboard" at bounding box center [65, 182] width 51 height 11
